Goal: Check status: Check status

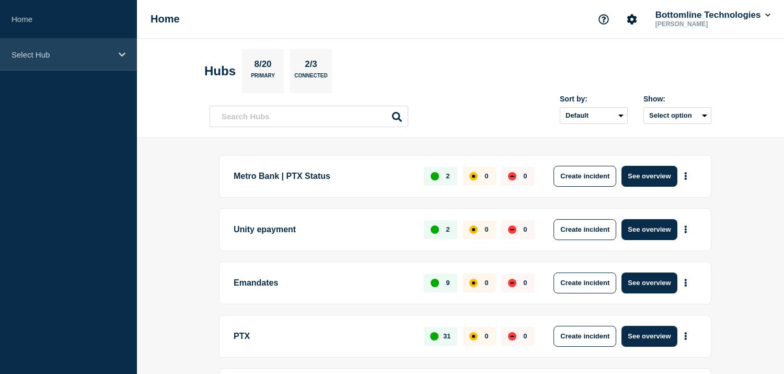
click at [103, 53] on p "Select Hub" at bounding box center [61, 54] width 100 height 9
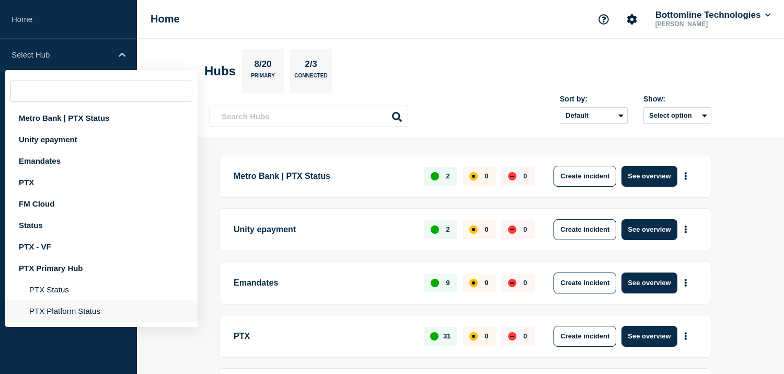
click at [77, 312] on li "PTX Platform Status" at bounding box center [101, 310] width 192 height 21
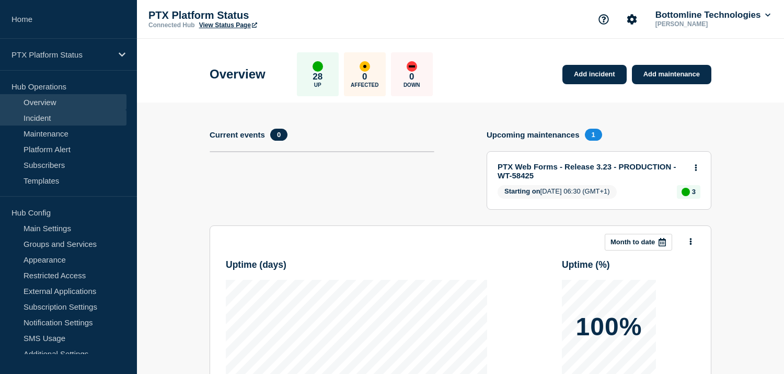
click at [64, 117] on link "Incident" at bounding box center [63, 118] width 126 height 16
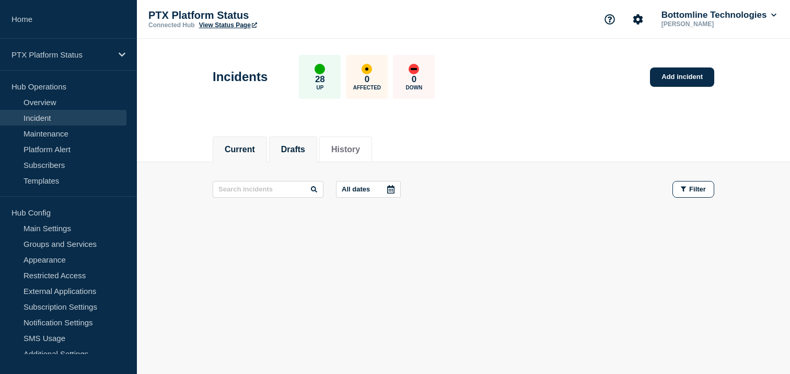
click at [305, 149] on button "Drafts" at bounding box center [293, 149] width 24 height 9
click at [360, 149] on button "History" at bounding box center [345, 149] width 29 height 9
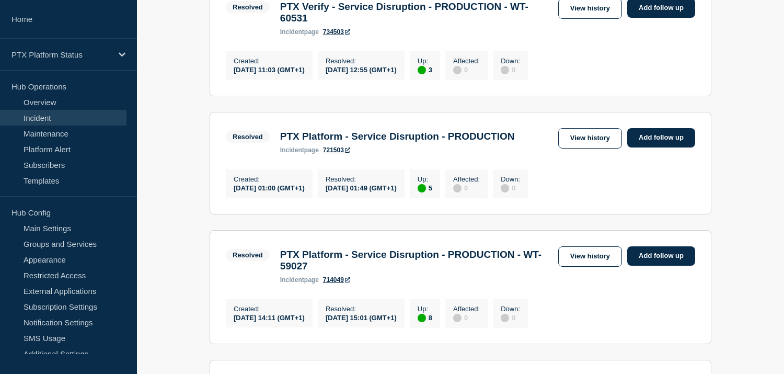
scroll to position [251, 0]
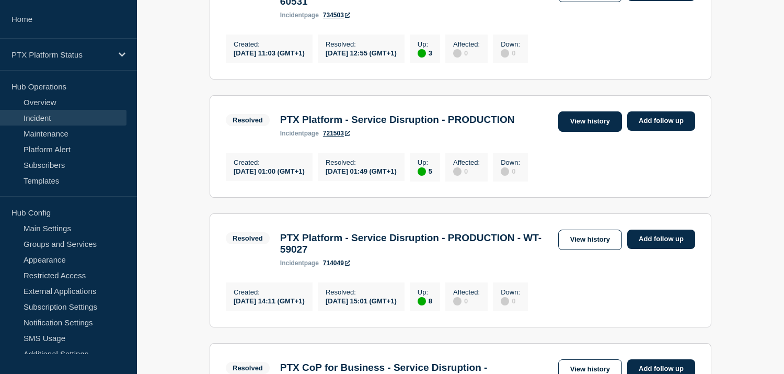
click at [593, 132] on link "View history" at bounding box center [590, 121] width 64 height 20
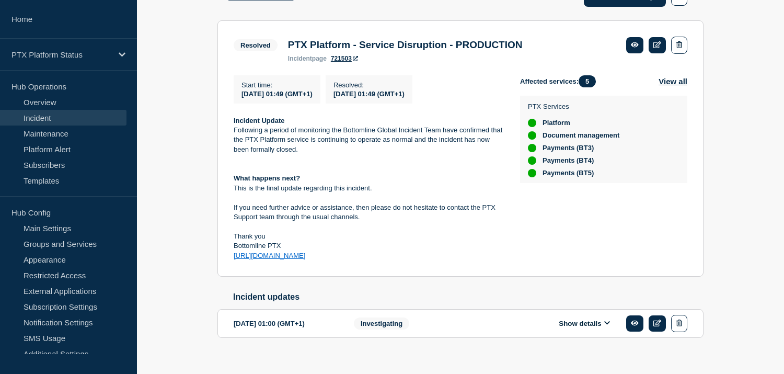
scroll to position [206, 0]
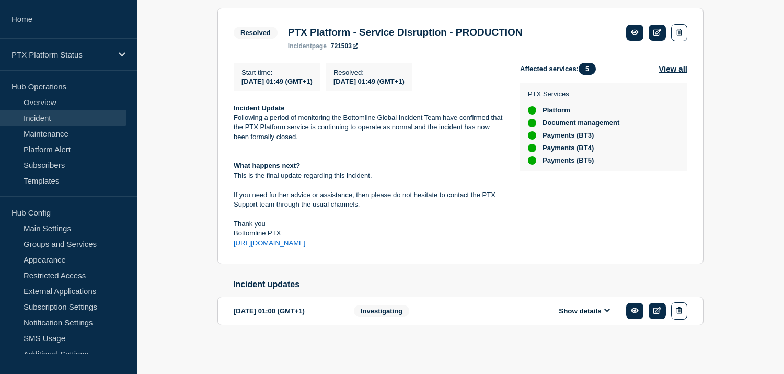
click at [583, 310] on button "Show details" at bounding box center [584, 310] width 57 height 9
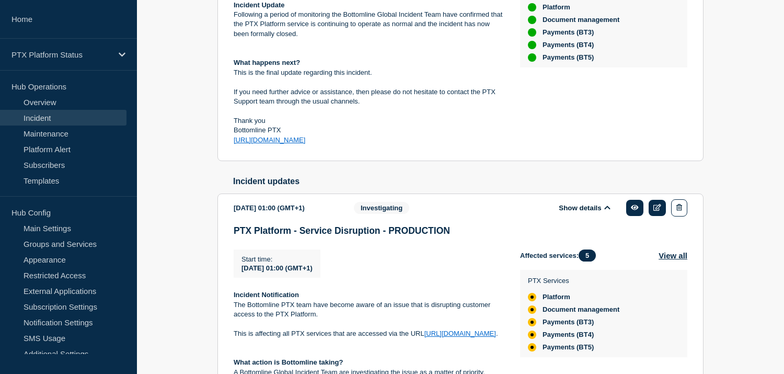
scroll to position [290, 0]
